Goal: Information Seeking & Learning: Learn about a topic

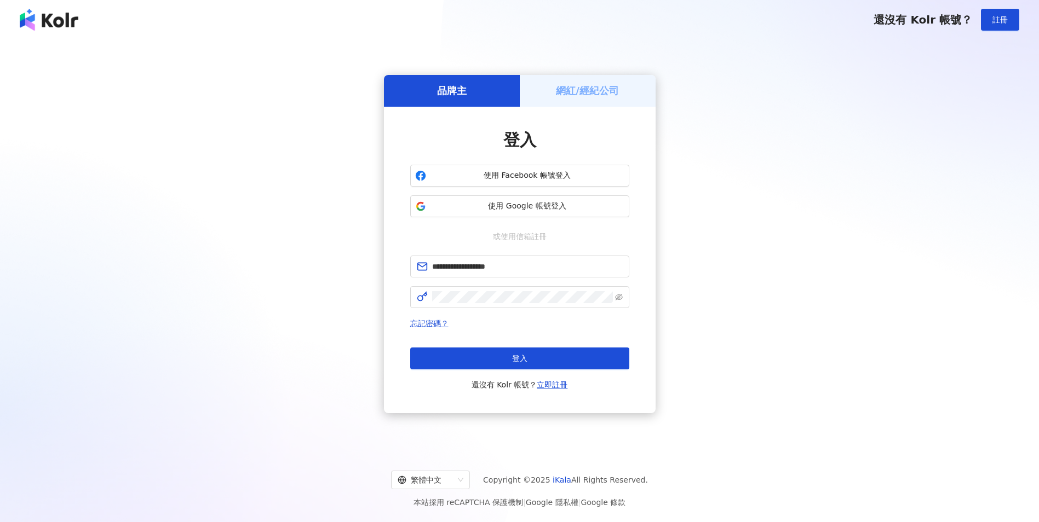
click at [490, 352] on button "登入" at bounding box center [519, 359] width 219 height 22
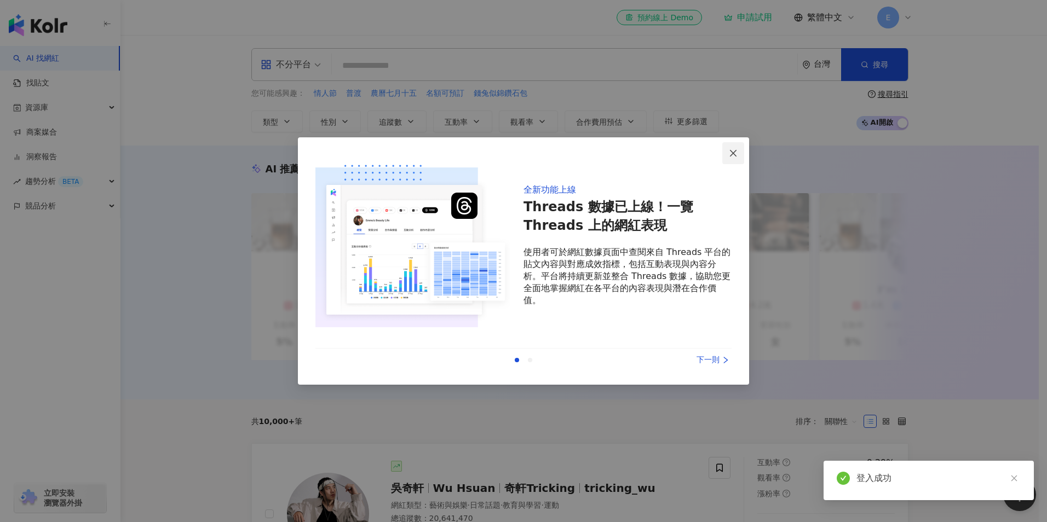
click at [729, 157] on icon "close" at bounding box center [733, 153] width 9 height 9
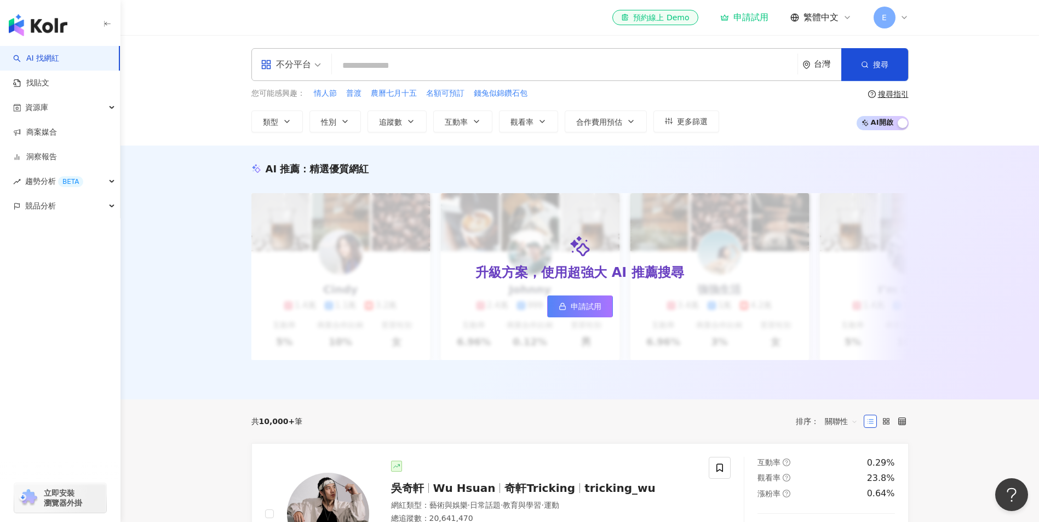
click at [291, 68] on div "不分平台" at bounding box center [286, 65] width 50 height 18
drag, startPoint x: 220, startPoint y: 217, endPoint x: 278, endPoint y: 152, distance: 87.3
click at [220, 217] on div "AI 推薦 ： 精選優質網紅 升級方案，使用超強大 AI 推薦搜尋 申請試用 Cindy 1.4萬 1.1萬 3.2萬 互動率 5% 商業合作比例 10% 受…" at bounding box center [579, 273] width 918 height 254
click at [391, 71] on input "search" at bounding box center [564, 65] width 457 height 21
click at [826, 16] on span "繁體中文" at bounding box center [820, 17] width 35 height 12
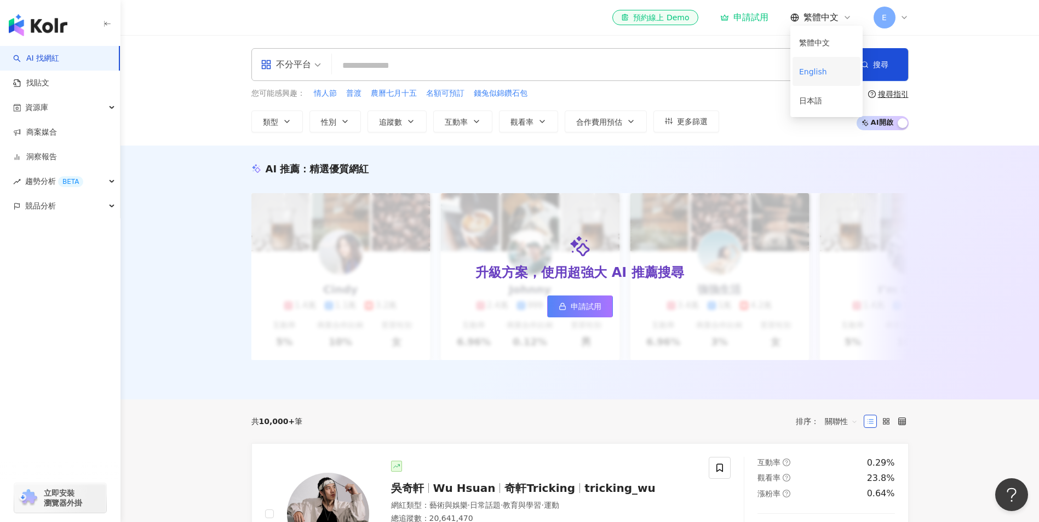
click at [819, 67] on div "English" at bounding box center [826, 71] width 55 height 19
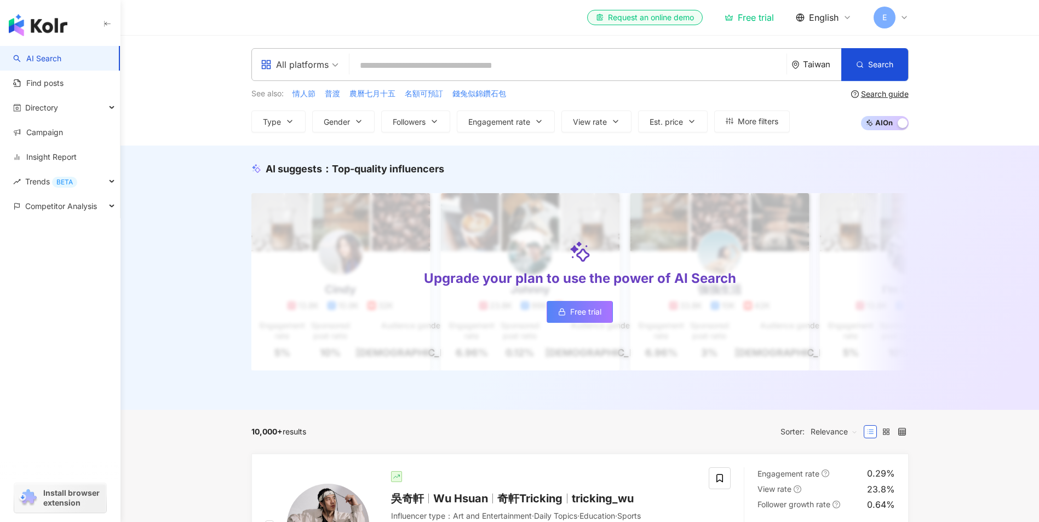
click at [403, 72] on input "search" at bounding box center [568, 65] width 428 height 21
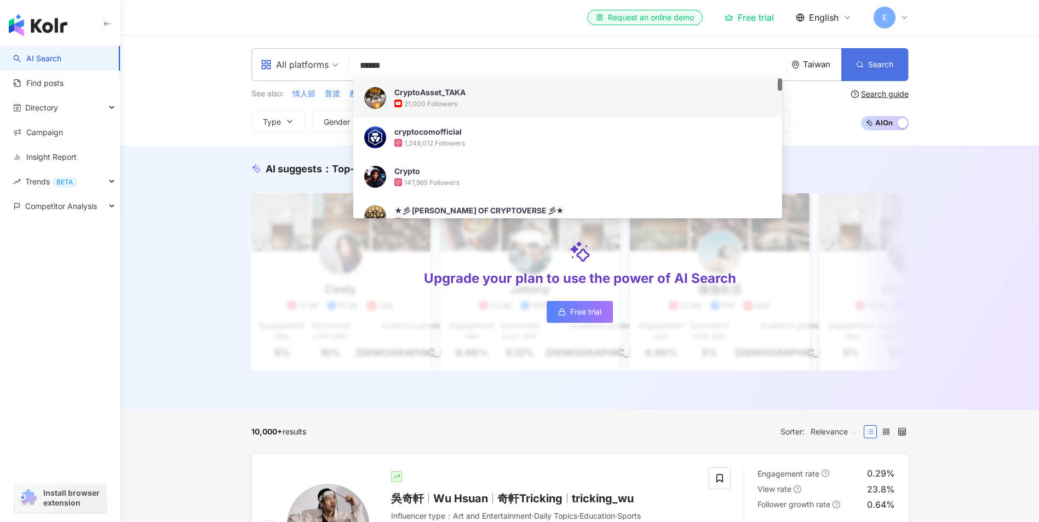
type input "******"
click at [869, 66] on span "Search" at bounding box center [880, 64] width 25 height 9
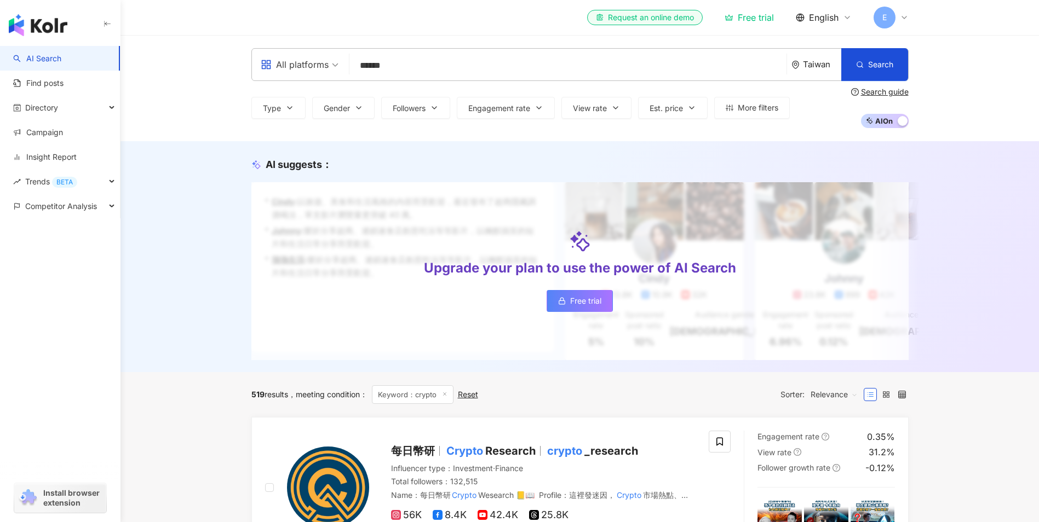
click at [809, 64] on div "Taiwan" at bounding box center [822, 64] width 38 height 9
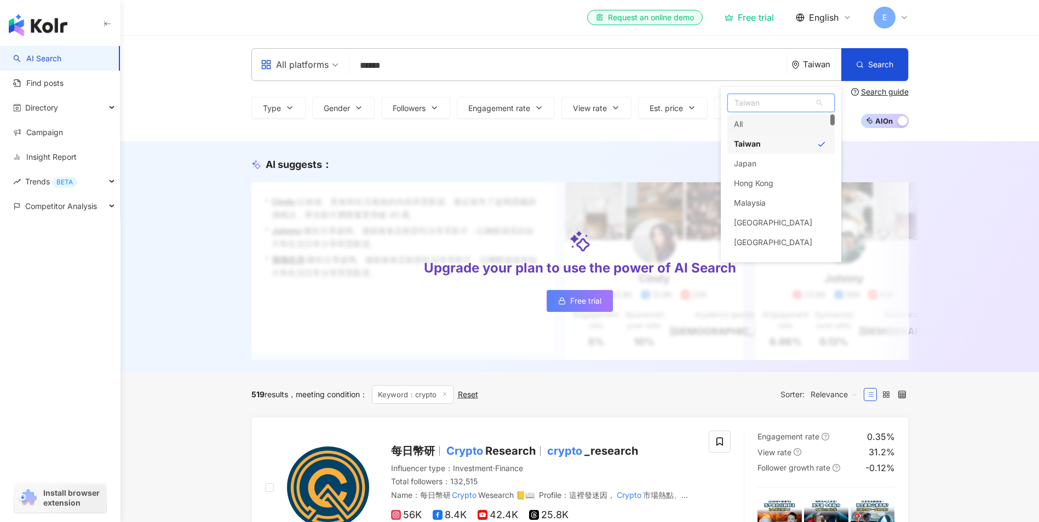
click at [779, 128] on div "All" at bounding box center [780, 124] width 107 height 20
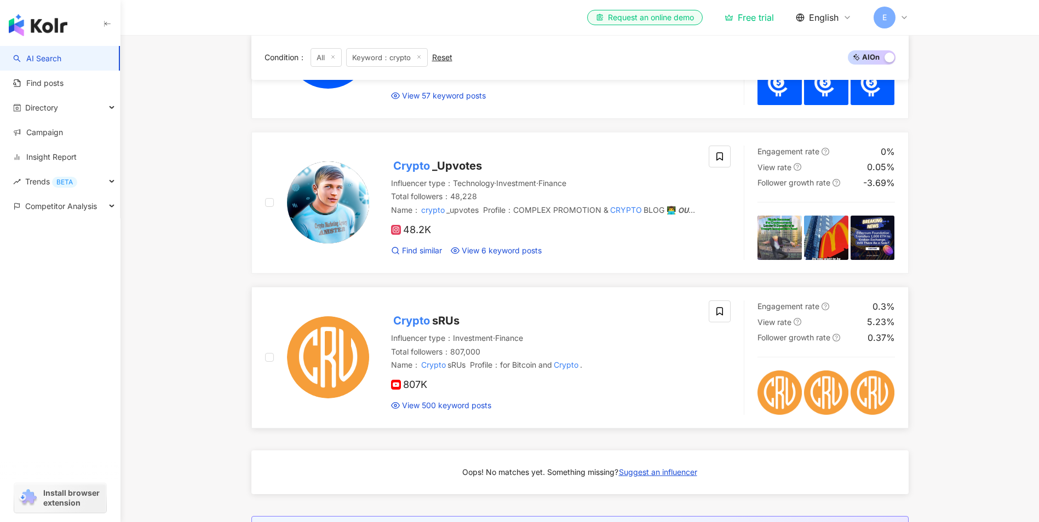
scroll to position [657, 0]
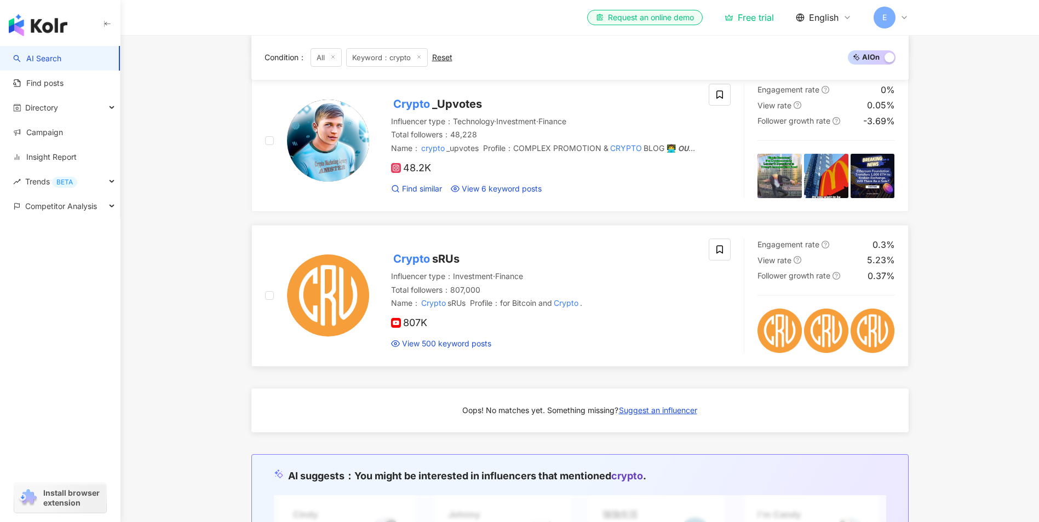
click at [434, 266] on span "sRUs" at bounding box center [445, 258] width 27 height 13
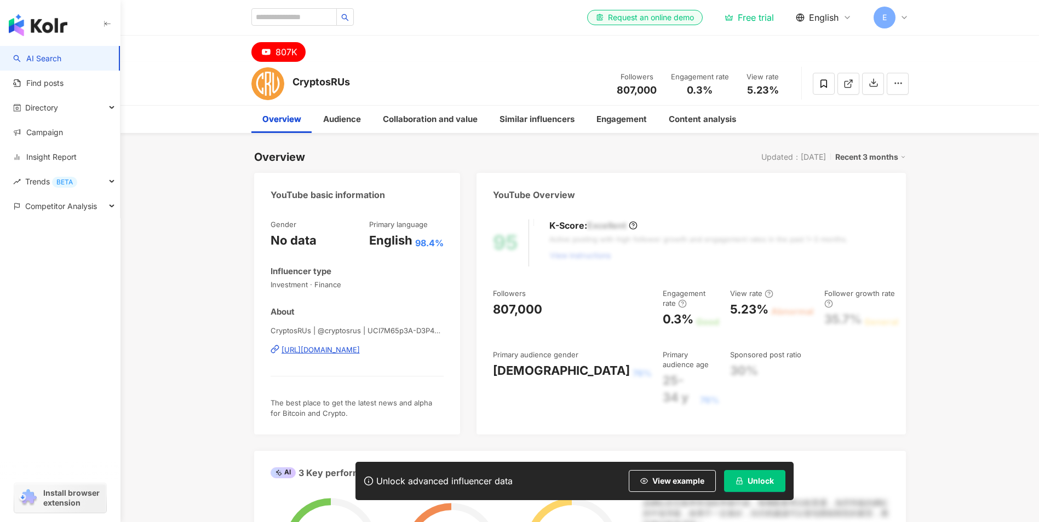
click at [360, 352] on div "[URL][DOMAIN_NAME]" at bounding box center [320, 350] width 78 height 10
